Goal: Transaction & Acquisition: Purchase product/service

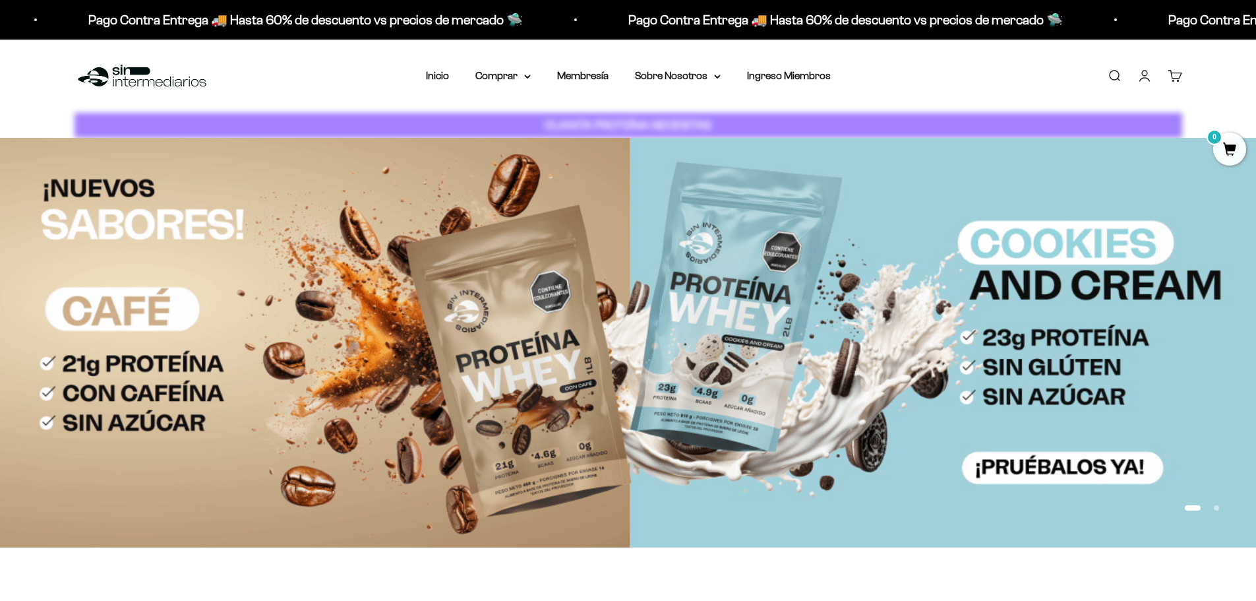
click at [1143, 75] on link "Iniciar sesión" at bounding box center [1144, 76] width 15 height 15
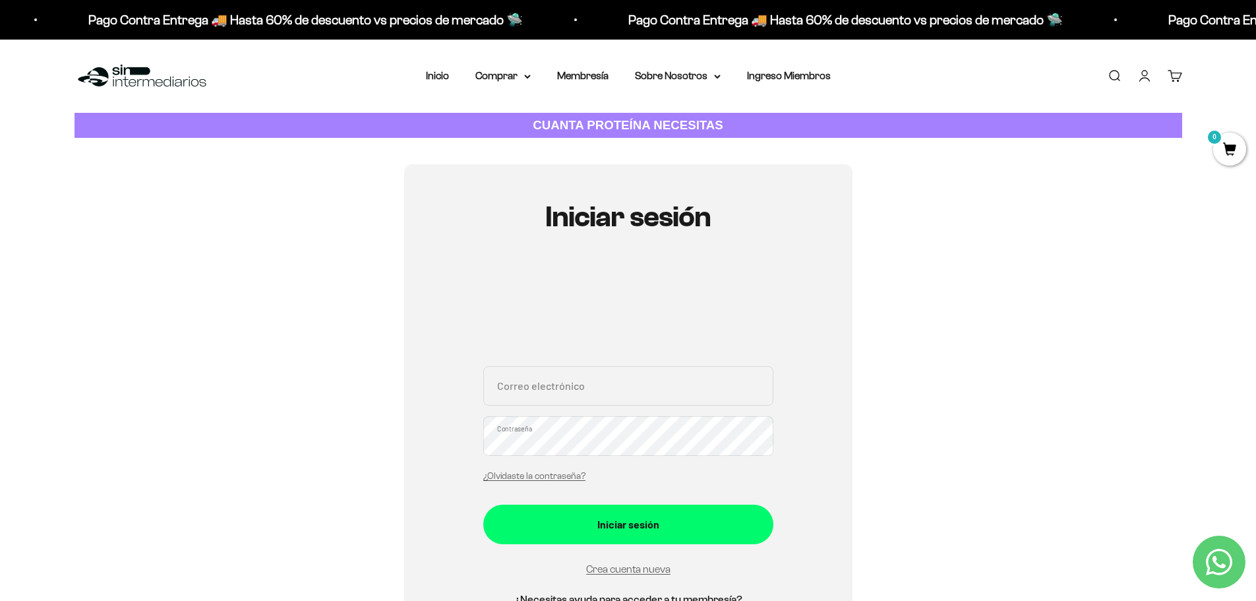
click at [545, 380] on input "Correo electrónico" at bounding box center [628, 386] width 290 height 40
type input "[EMAIL_ADDRESS][DOMAIN_NAME]"
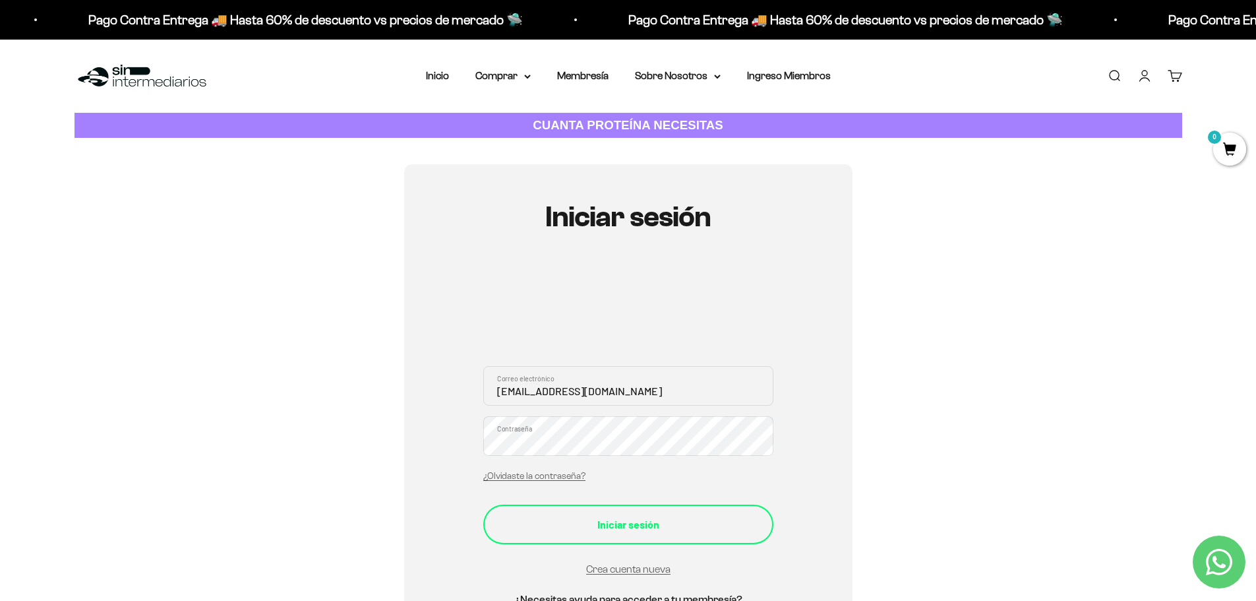
click at [627, 530] on div "Iniciar sesión" at bounding box center [628, 524] width 237 height 17
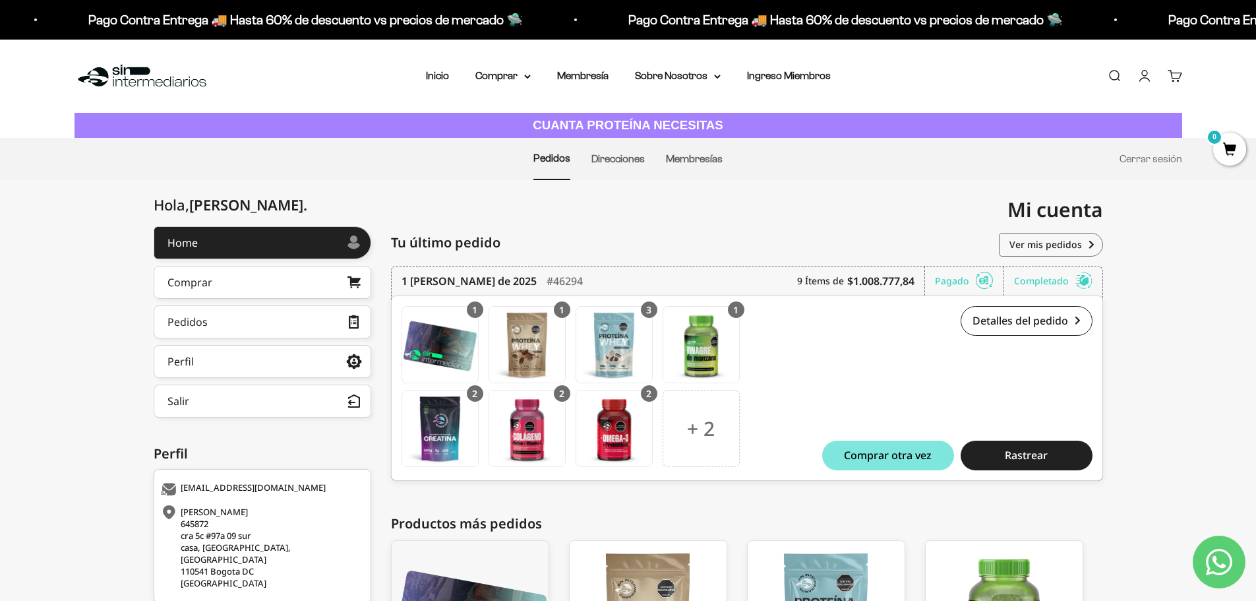
click at [1231, 143] on span "0" at bounding box center [1229, 149] width 33 height 33
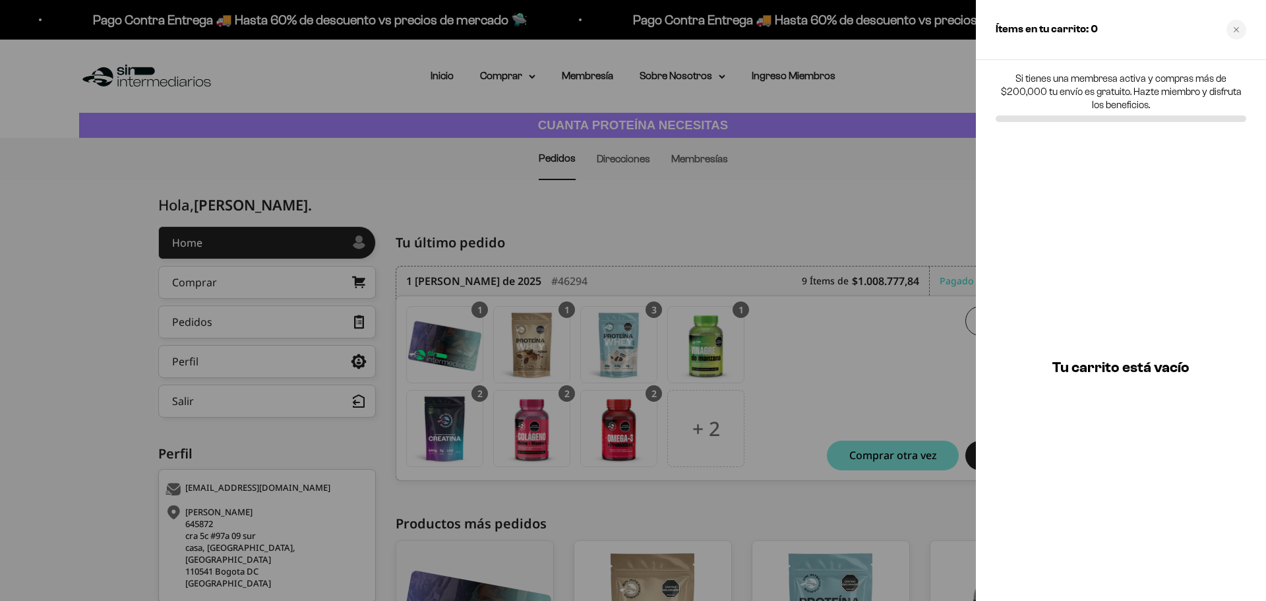
click at [787, 195] on div at bounding box center [633, 300] width 1266 height 601
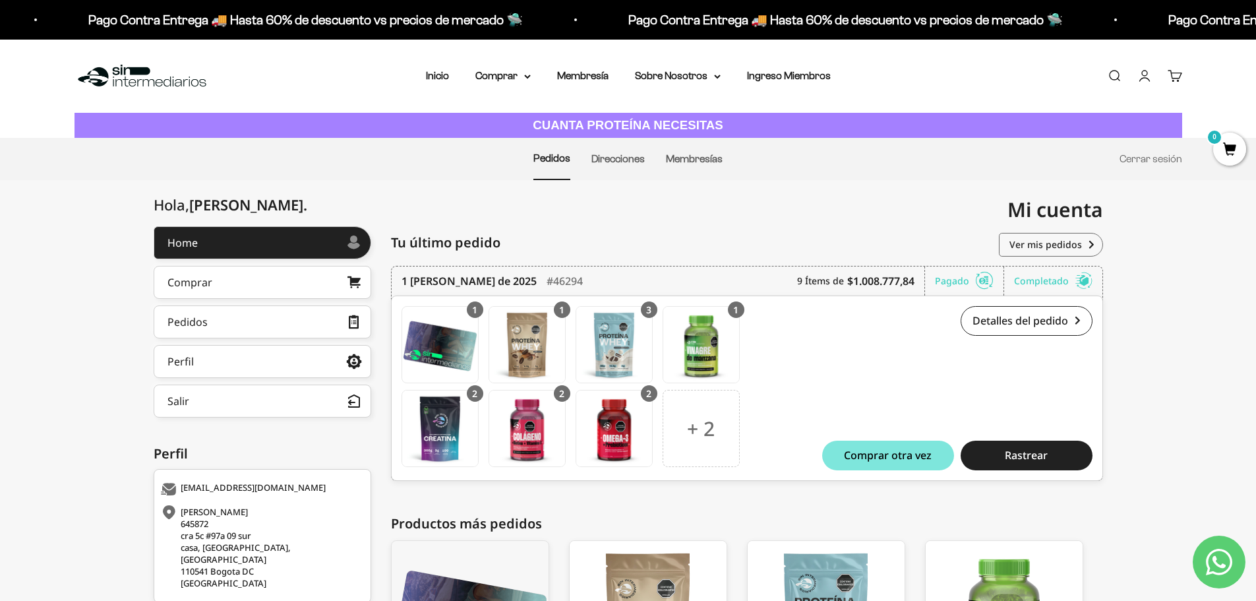
click at [1144, 73] on link "Cuenta" at bounding box center [1144, 76] width 15 height 15
click at [204, 353] on link "Perfil" at bounding box center [263, 361] width 218 height 33
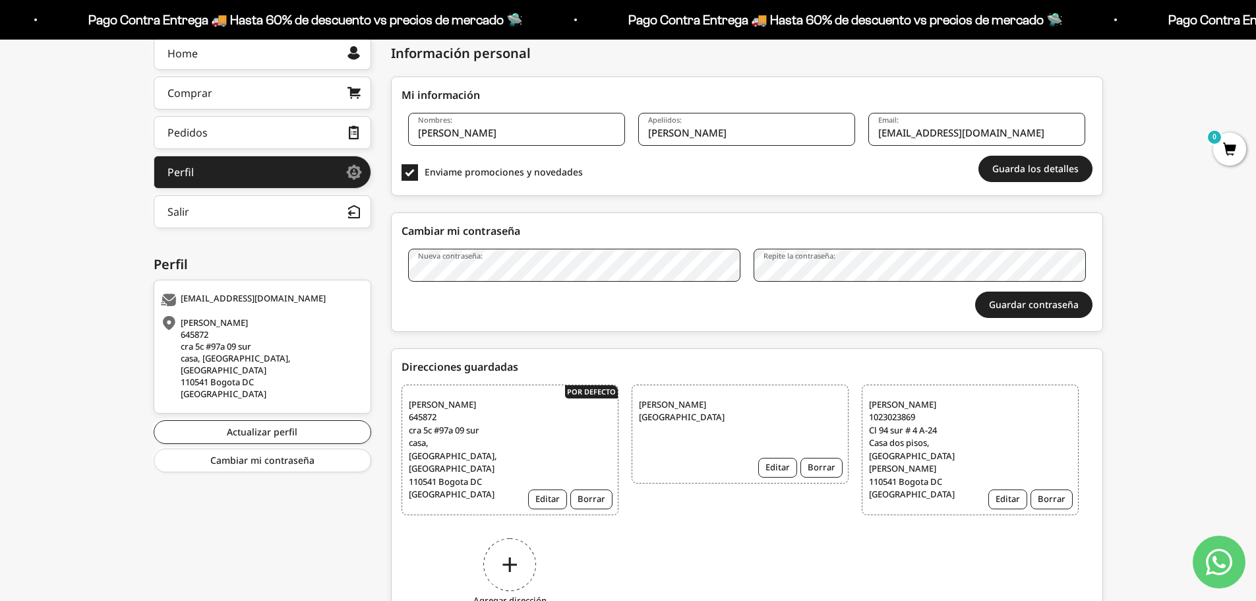
scroll to position [198, 0]
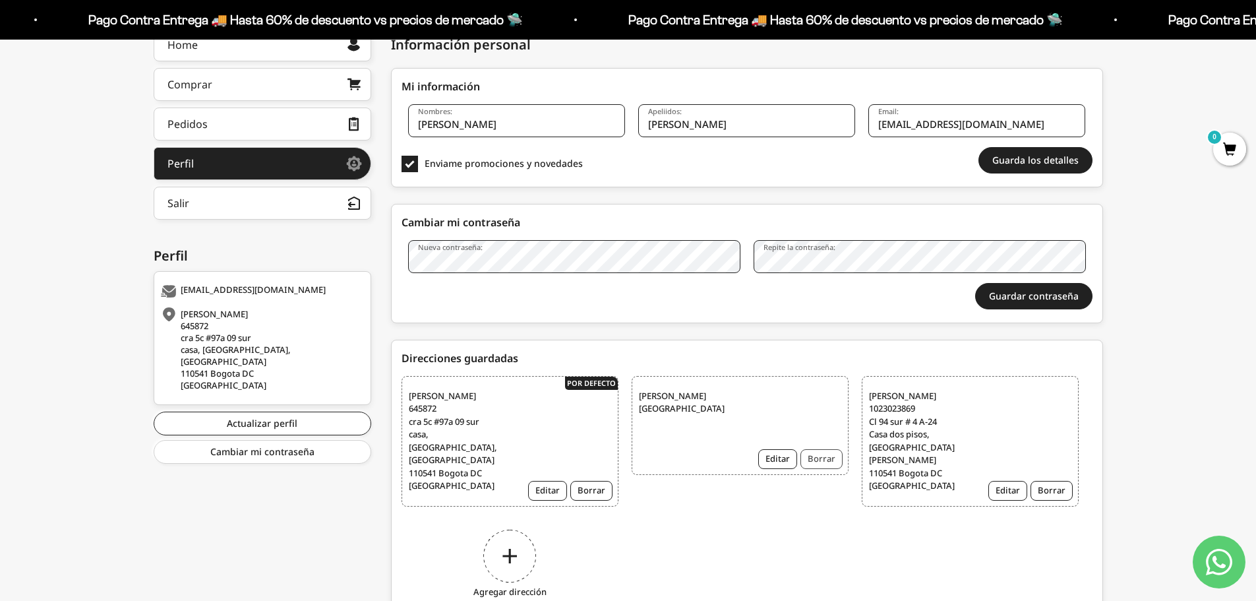
click at [834, 456] on button "Borrar" at bounding box center [821, 459] width 42 height 20
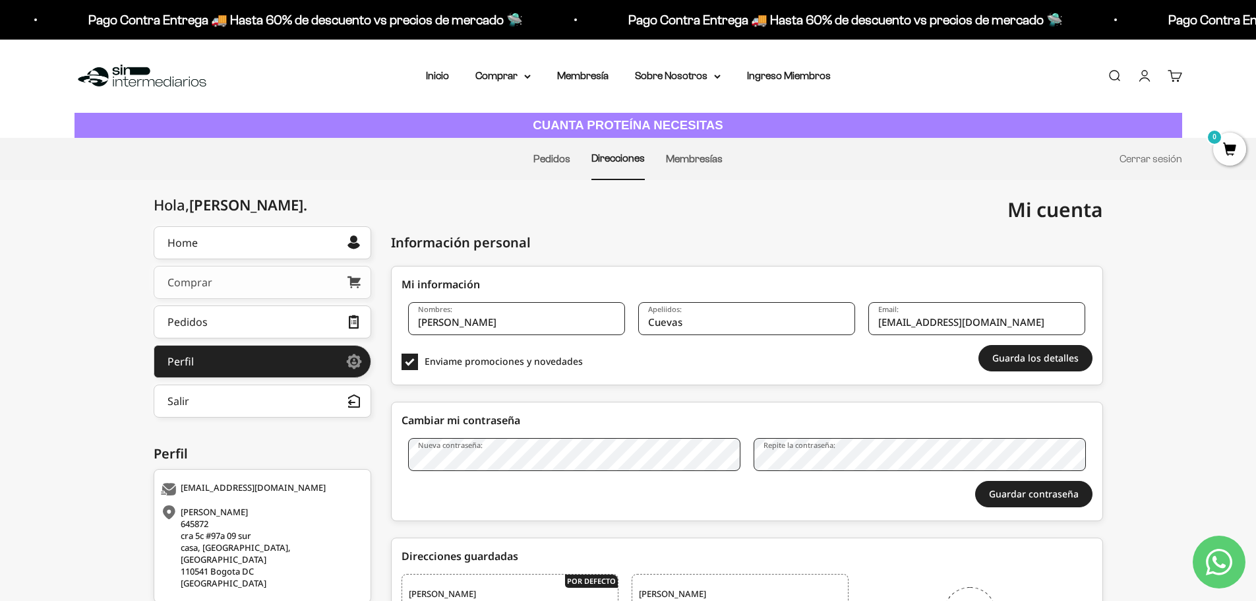
click at [233, 279] on link "Comprar" at bounding box center [263, 282] width 218 height 33
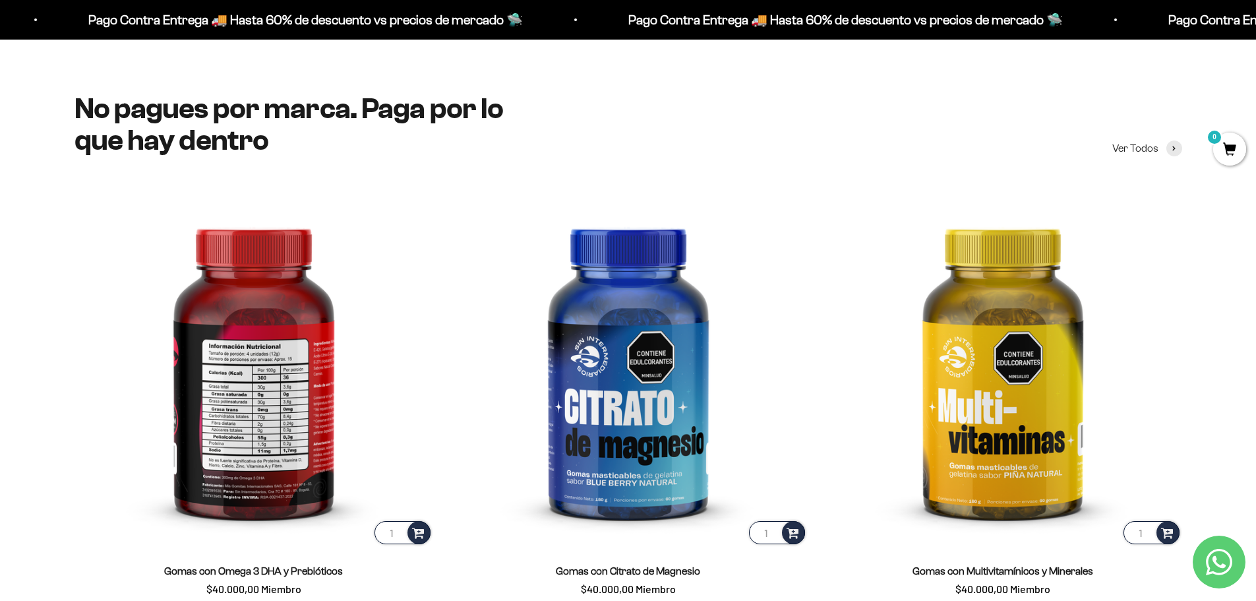
scroll to position [2110, 0]
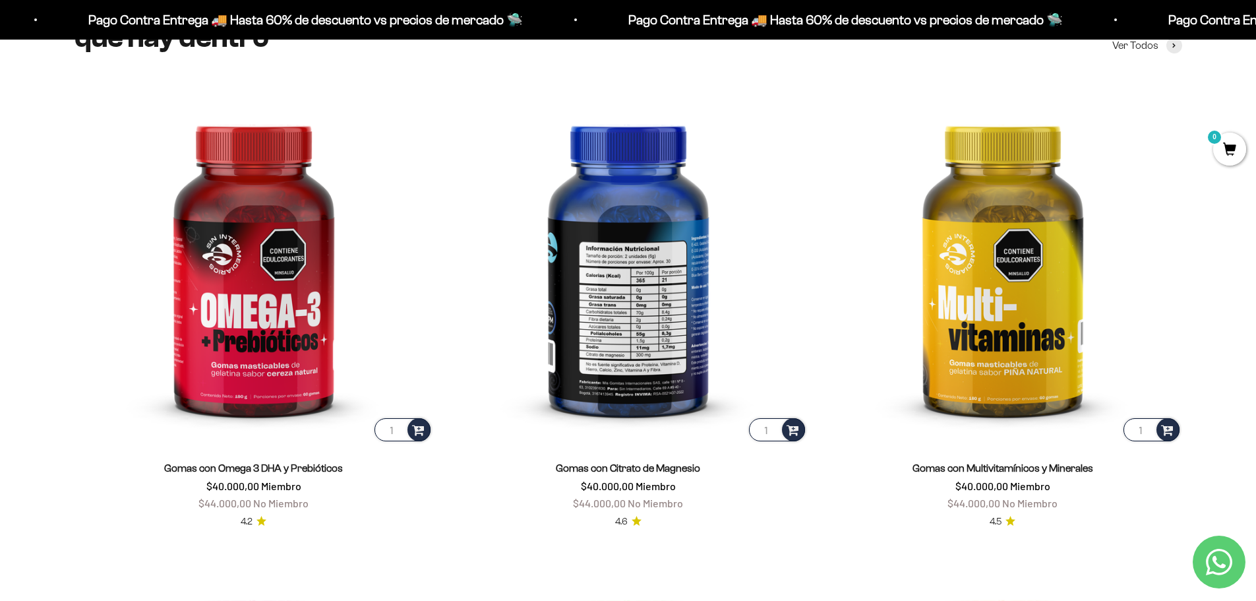
click at [639, 295] on img at bounding box center [628, 264] width 359 height 359
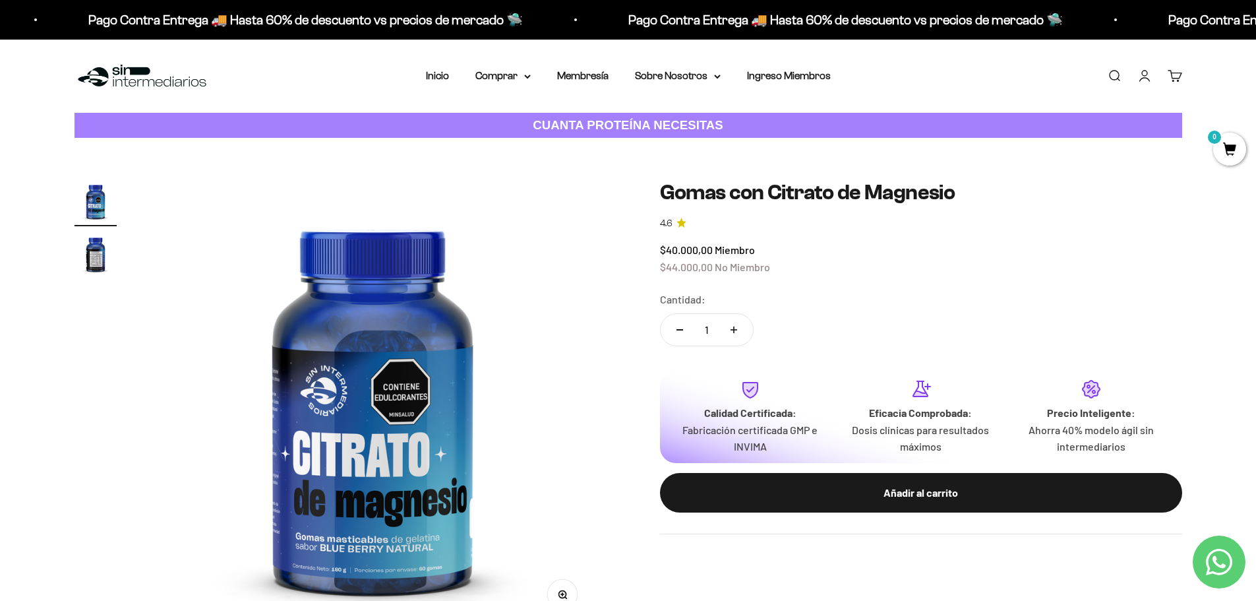
click at [734, 330] on icon "Aumentar cantidad" at bounding box center [734, 330] width 7 height 0
click at [680, 332] on button "Reducir cantidad" at bounding box center [680, 330] width 38 height 32
type input "3"
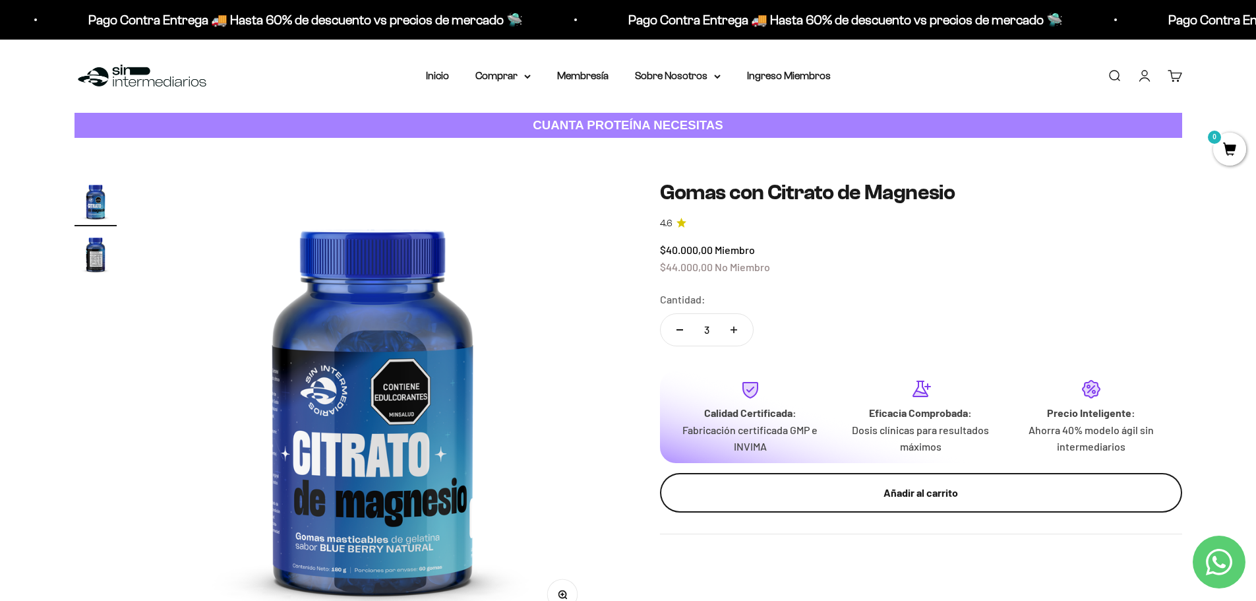
click at [905, 496] on div "Añadir al carrito" at bounding box center [920, 492] width 469 height 17
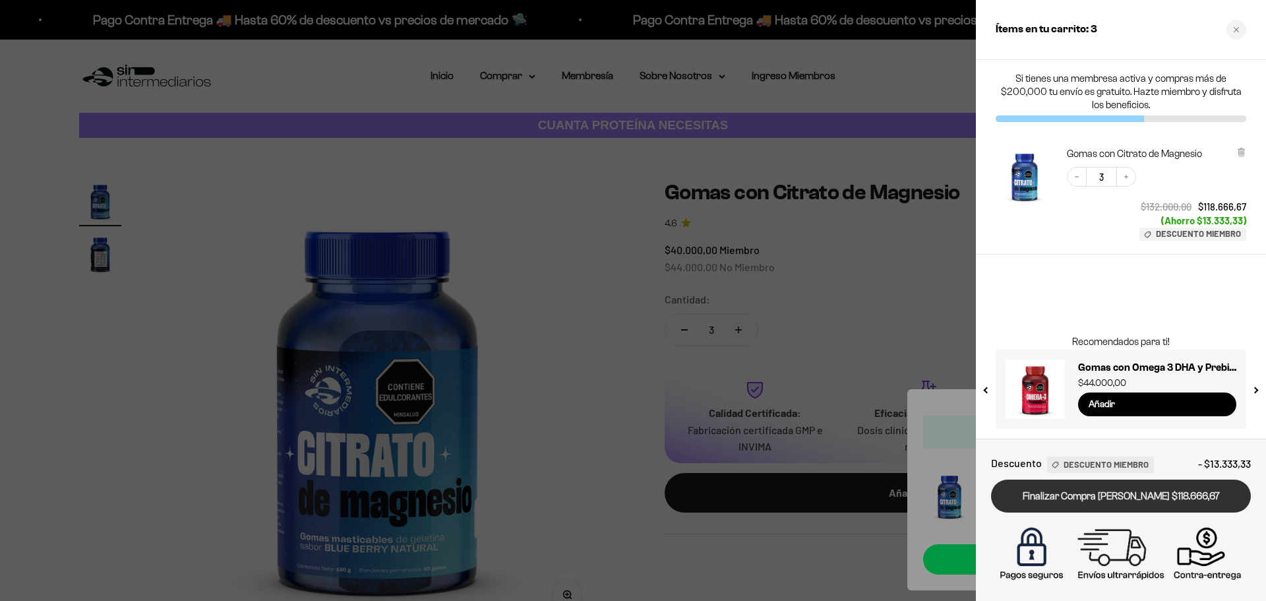
click at [1139, 499] on link "Finalizar Compra [PERSON_NAME] $118.666,67" at bounding box center [1121, 496] width 260 height 34
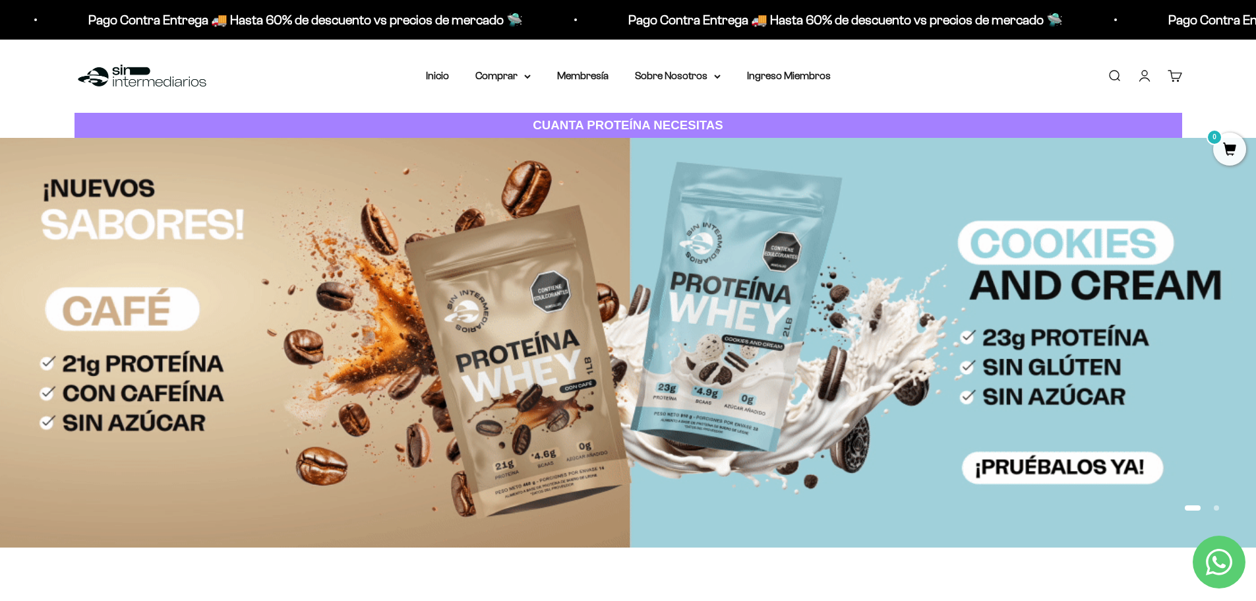
click at [1151, 79] on link "Cuenta" at bounding box center [1144, 76] width 15 height 15
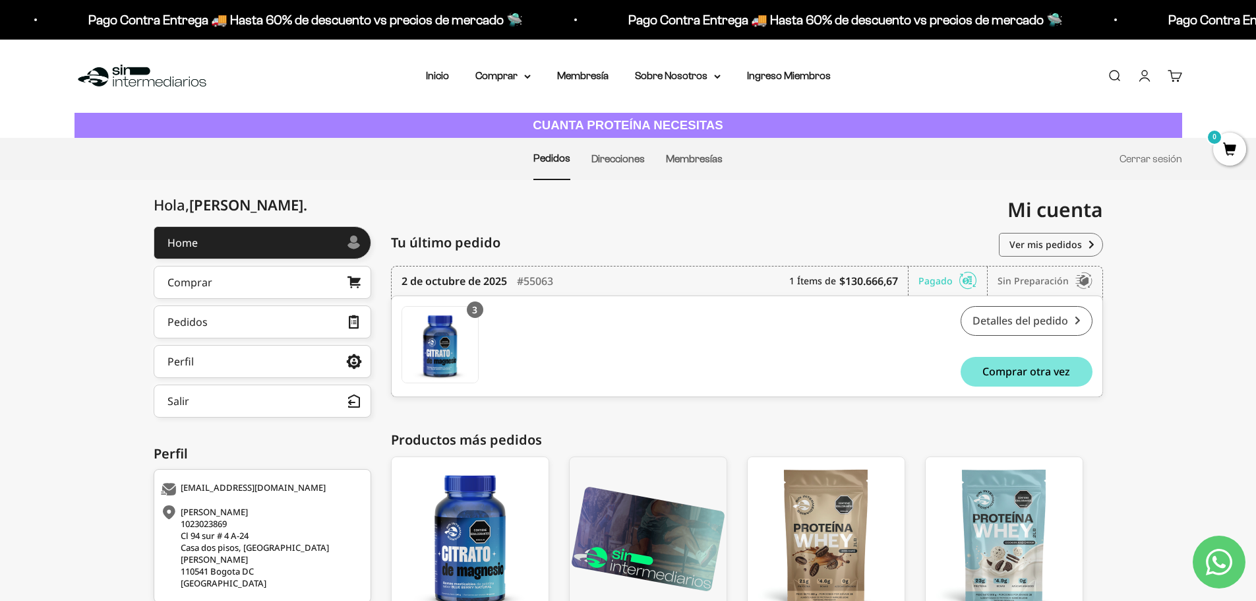
click at [1046, 316] on link "Detalles del pedido" at bounding box center [1027, 321] width 132 height 30
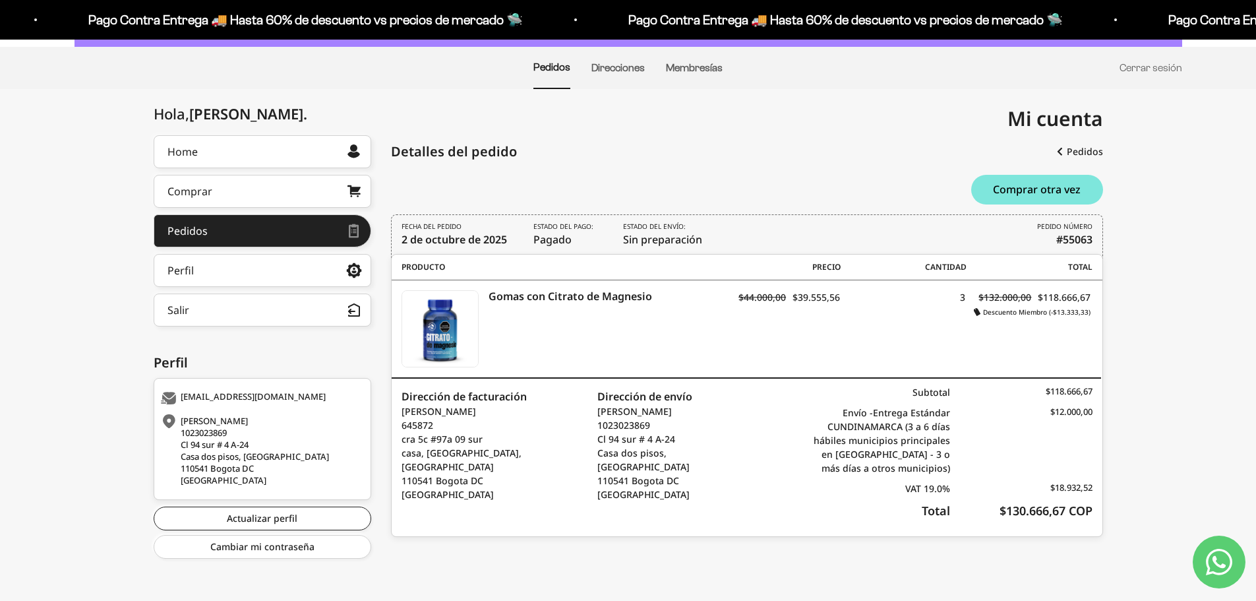
scroll to position [93, 0]
